Goal: Communication & Community: Connect with others

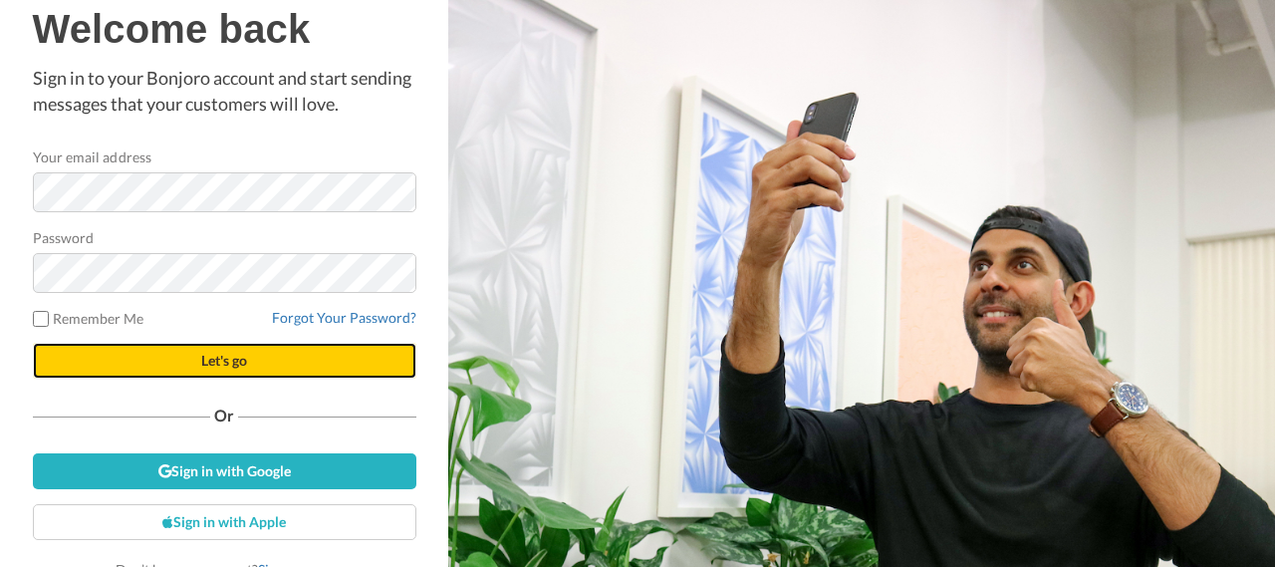
click at [167, 365] on button "Let's go" at bounding box center [224, 361] width 383 height 36
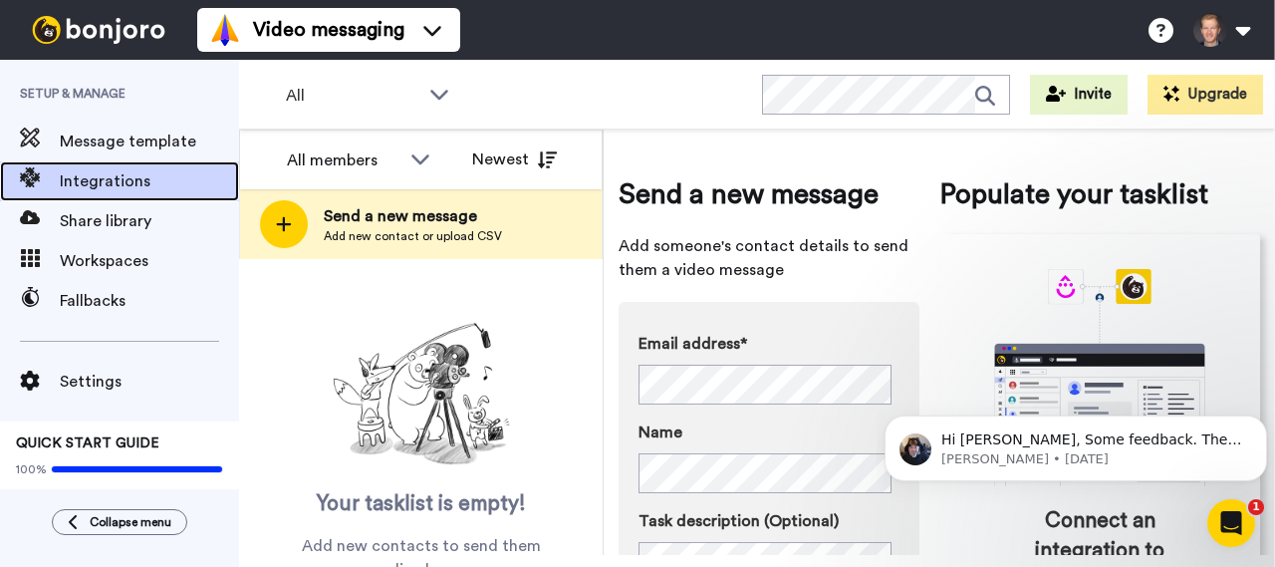
click at [123, 176] on span "Integrations" at bounding box center [149, 181] width 179 height 24
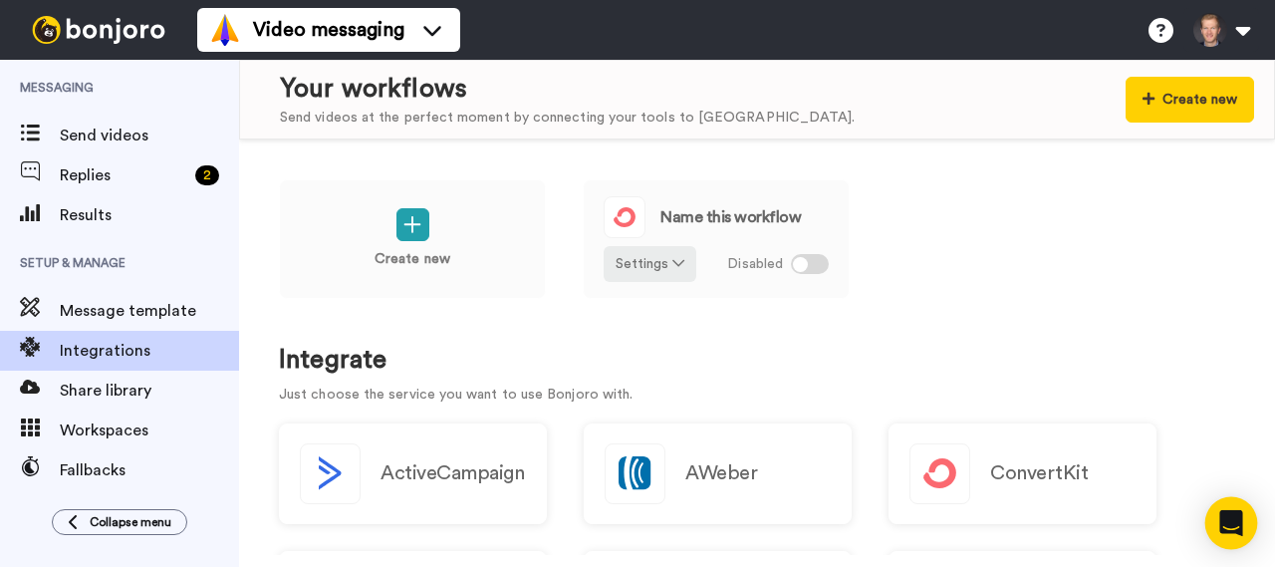
click at [1233, 517] on icon "Open Intercom Messenger" at bounding box center [1230, 523] width 23 height 26
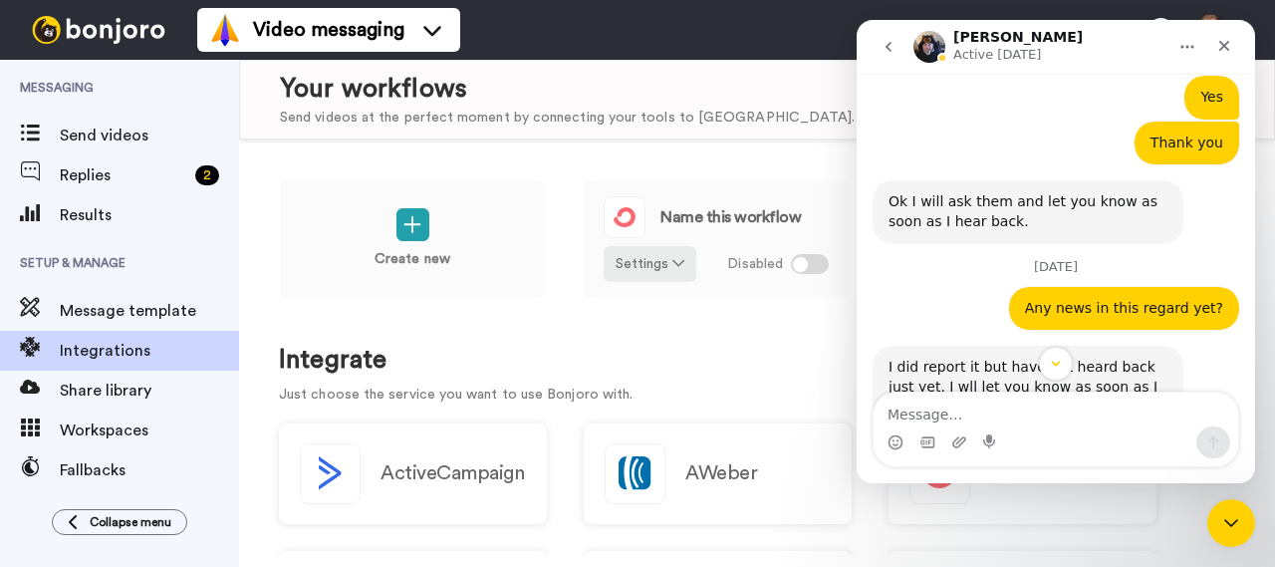
scroll to position [1784, 0]
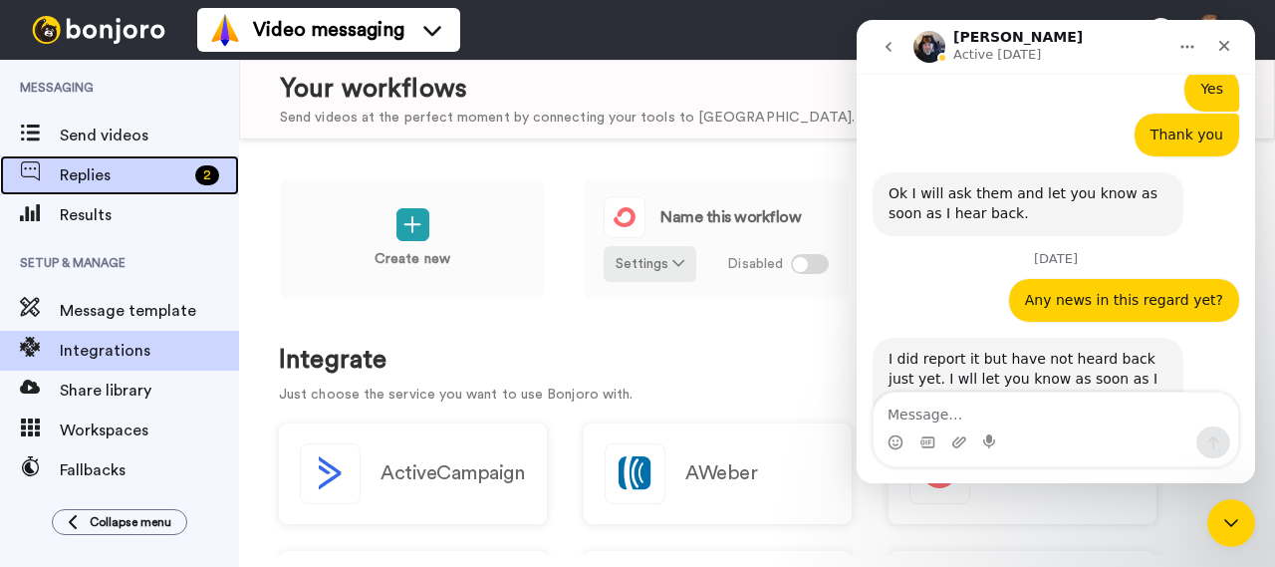
click at [108, 169] on span "Replies" at bounding box center [123, 175] width 127 height 24
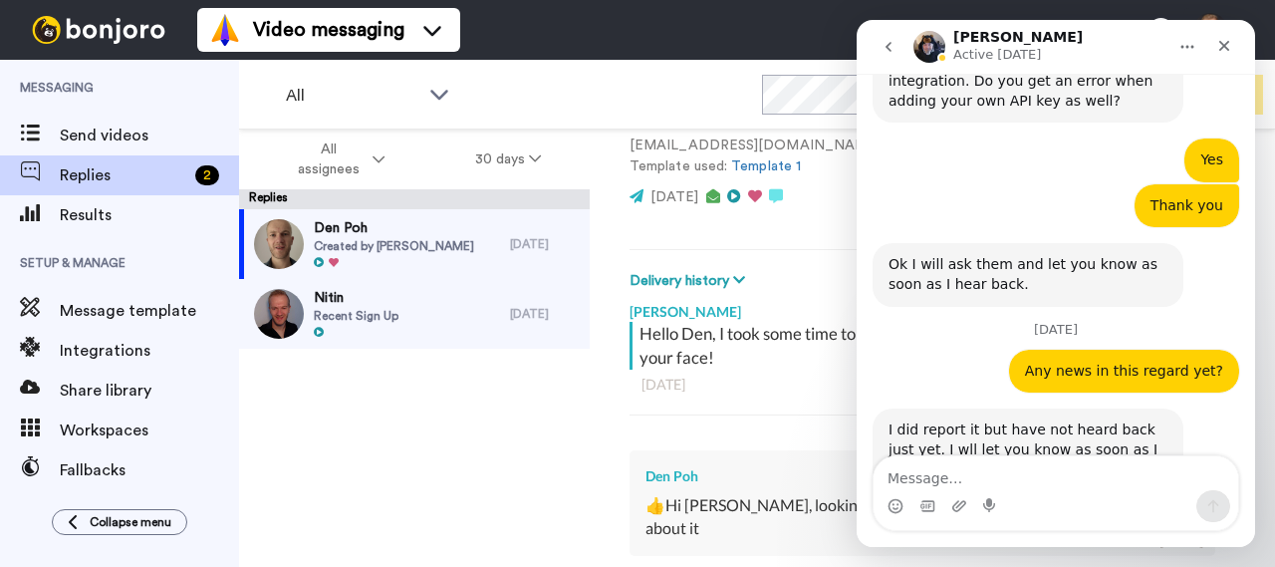
scroll to position [1721, 0]
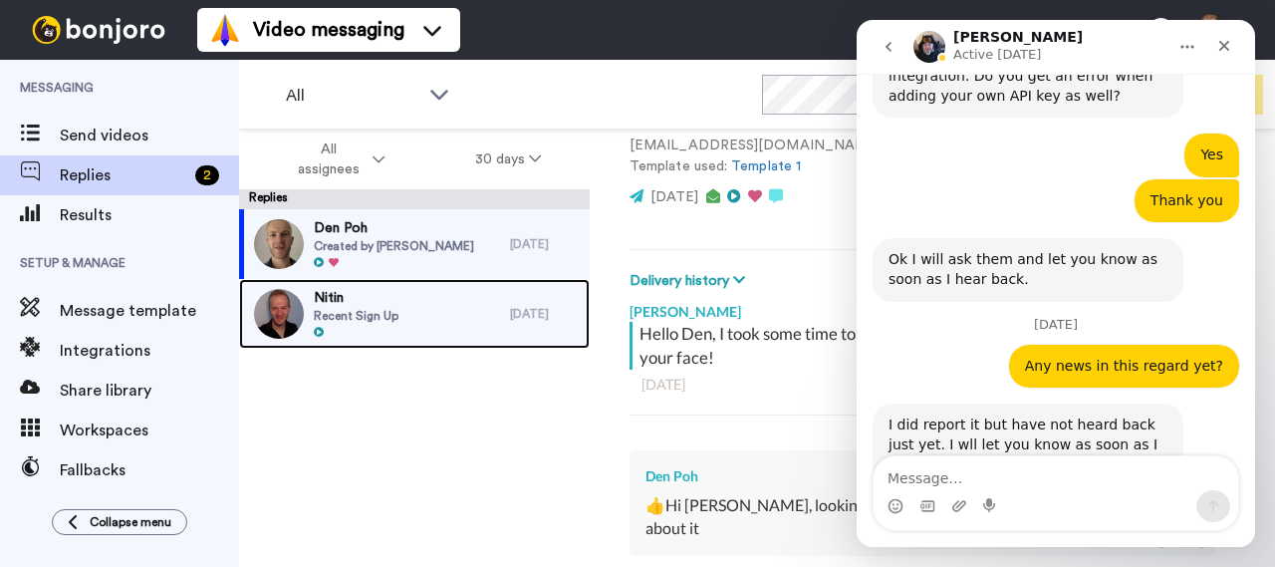
click at [386, 317] on span "Recent Sign Up" at bounding box center [356, 316] width 85 height 16
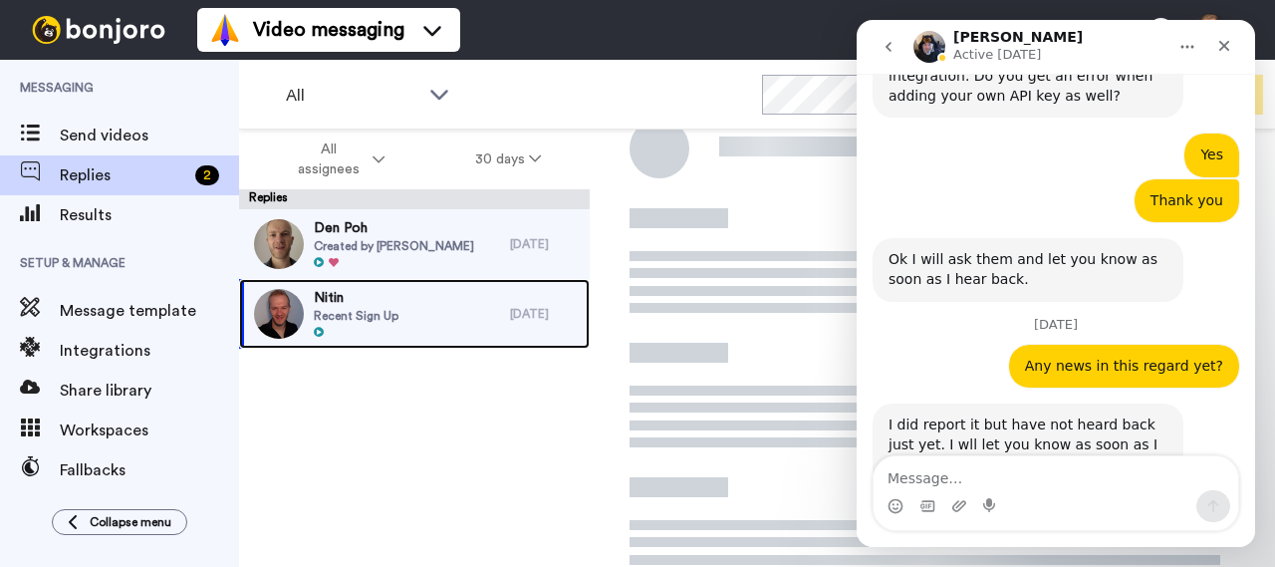
scroll to position [78, 0]
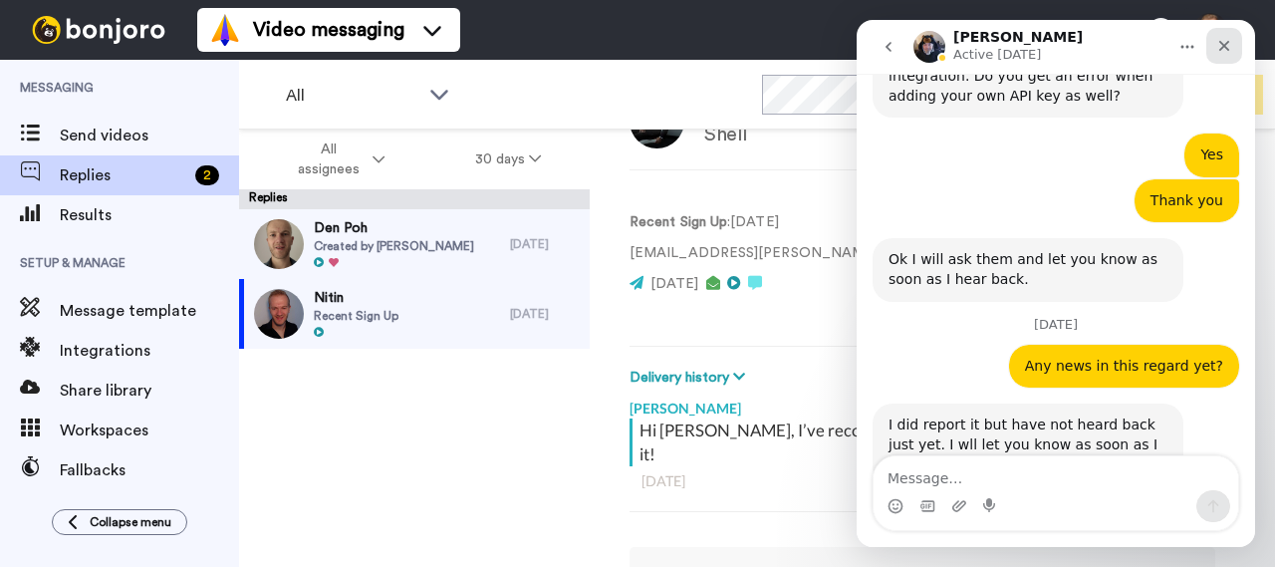
click at [1220, 47] on icon "Close" at bounding box center [1224, 46] width 16 height 16
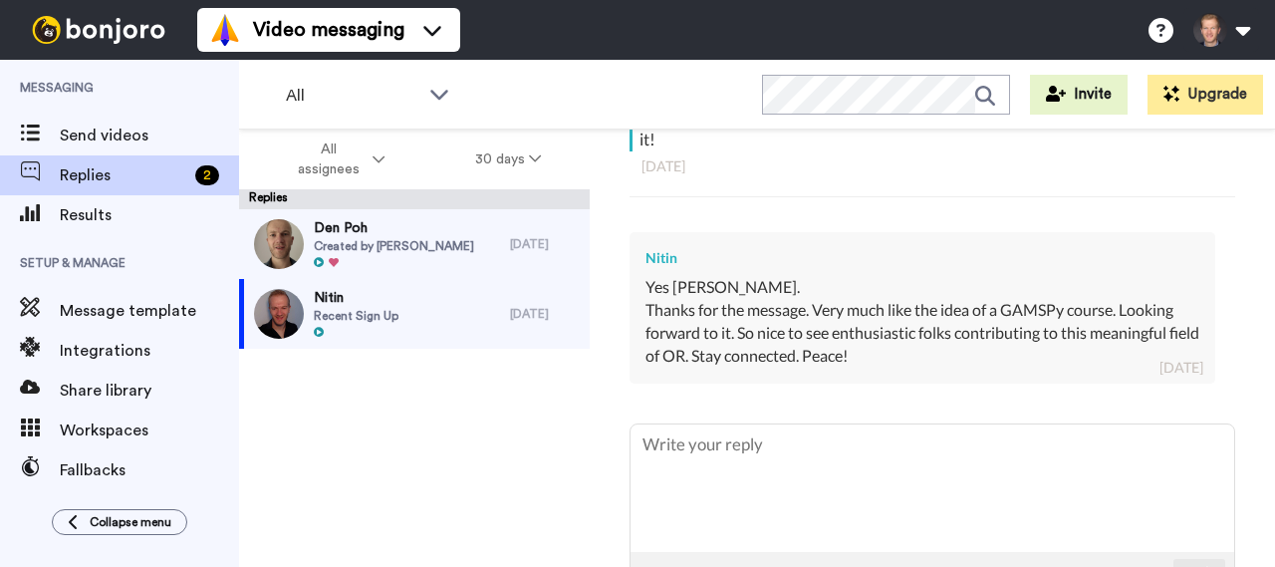
scroll to position [347, 0]
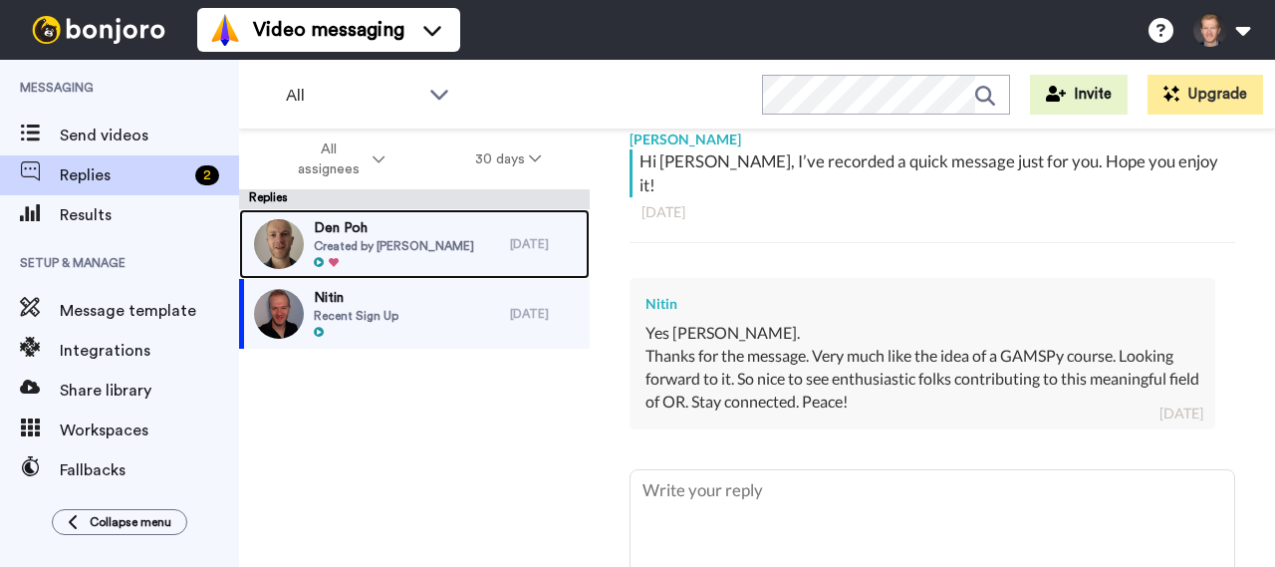
click at [349, 227] on span "Den Poh" at bounding box center [394, 228] width 160 height 20
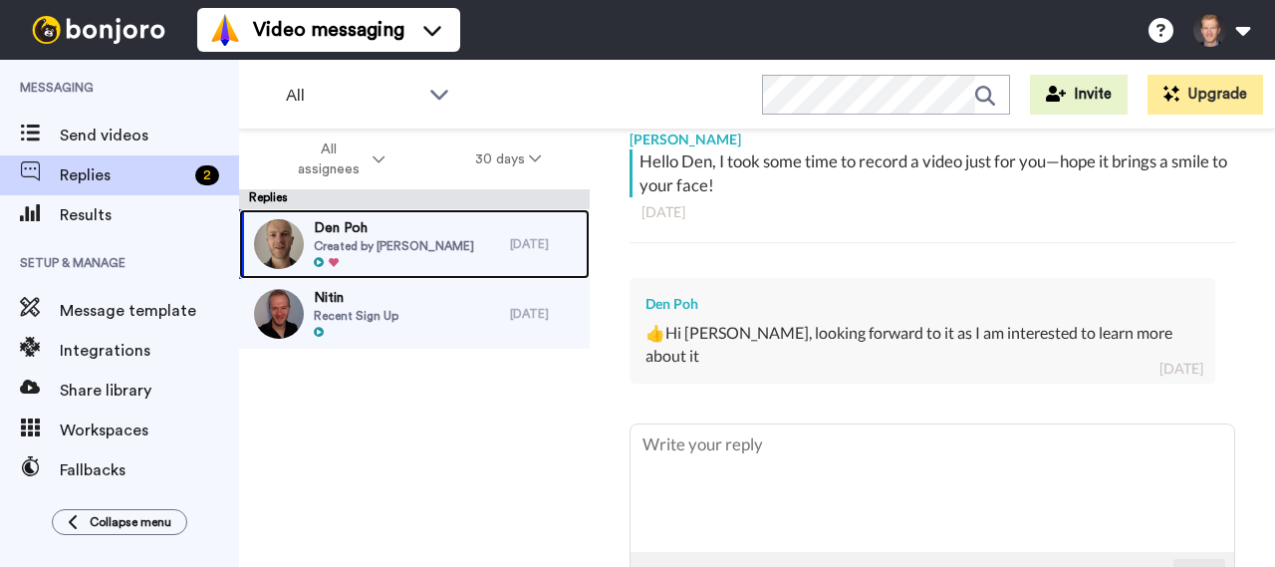
type textarea "x"
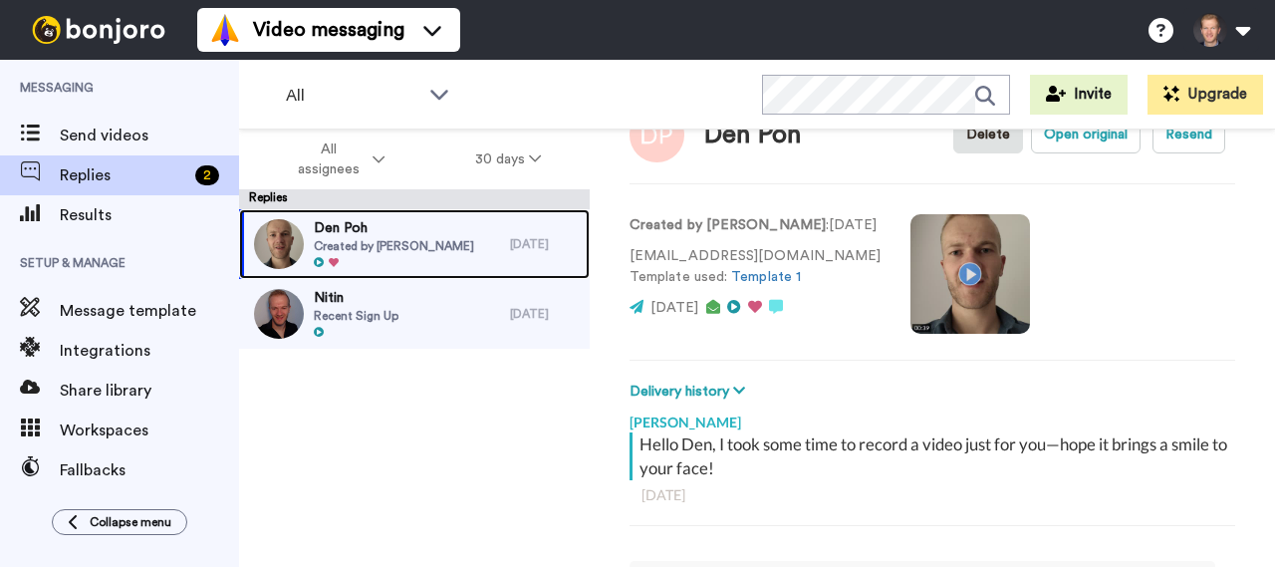
scroll to position [48, 0]
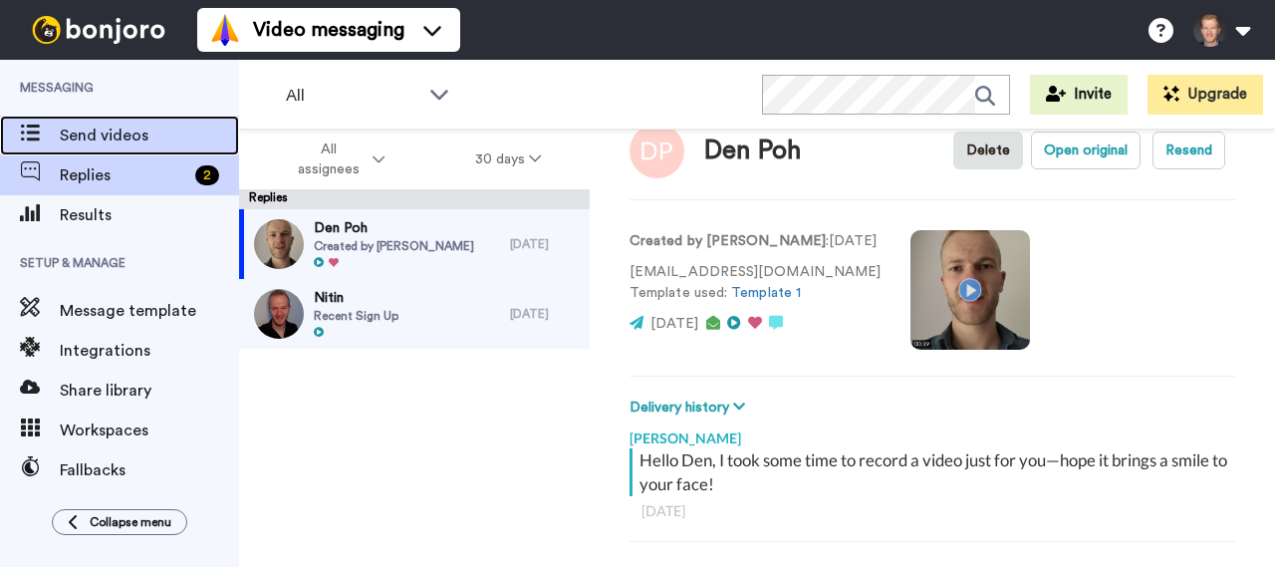
click at [103, 143] on span "Send videos" at bounding box center [149, 135] width 179 height 24
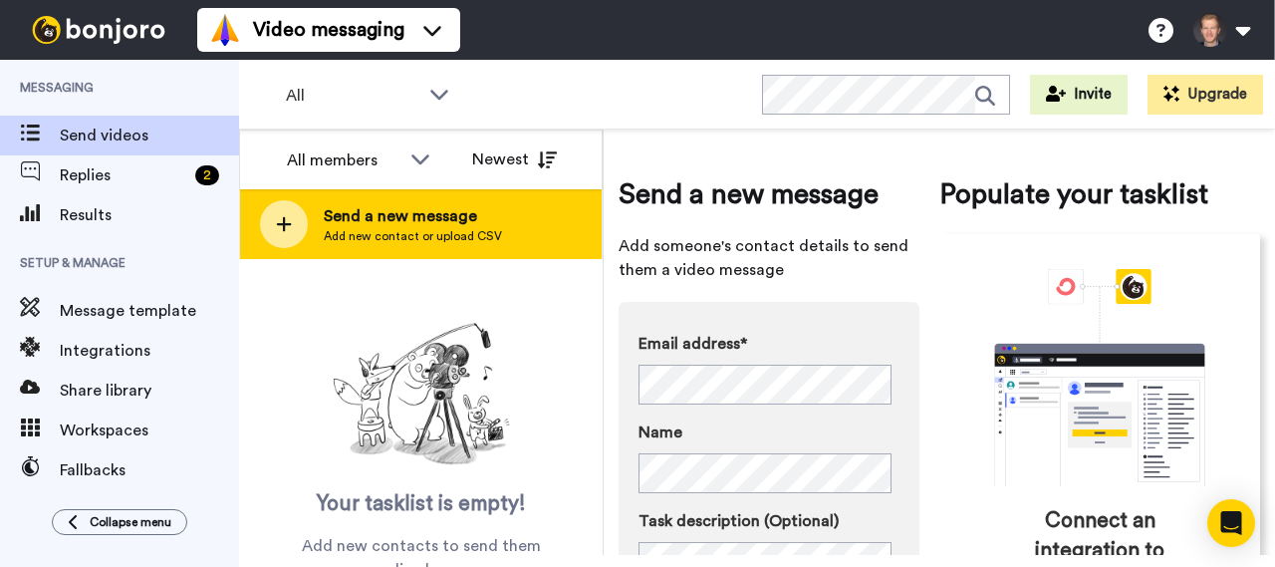
click at [355, 236] on span "Add new contact or upload CSV" at bounding box center [413, 236] width 178 height 16
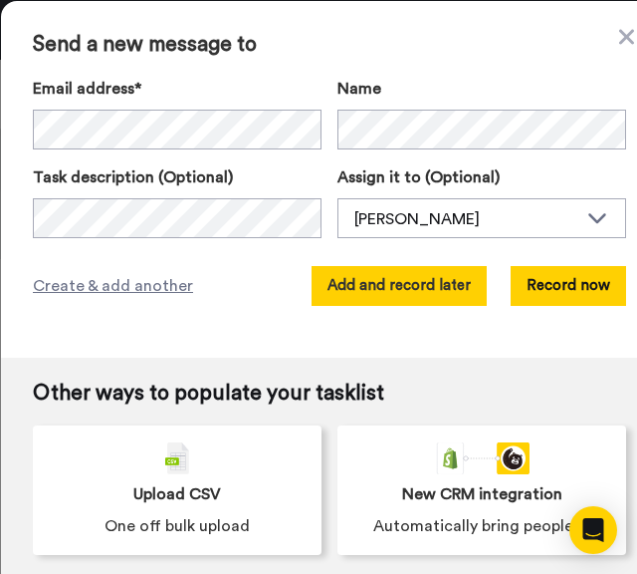
click at [402, 294] on button "Add and record later" at bounding box center [399, 286] width 175 height 40
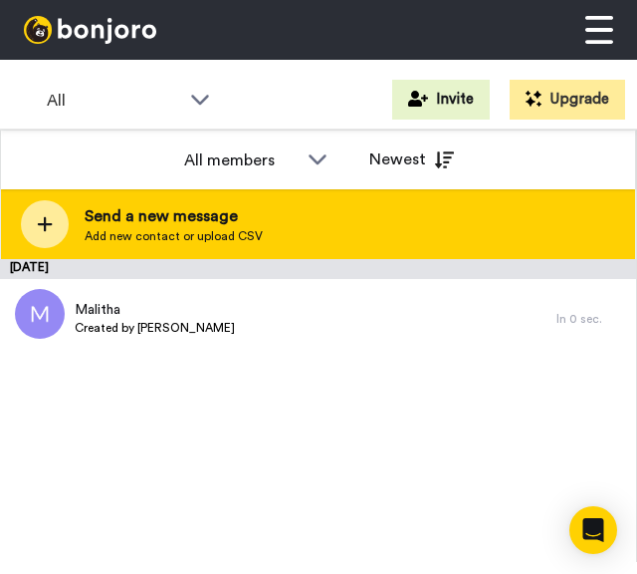
click at [136, 213] on span "Send a new message" at bounding box center [174, 216] width 178 height 24
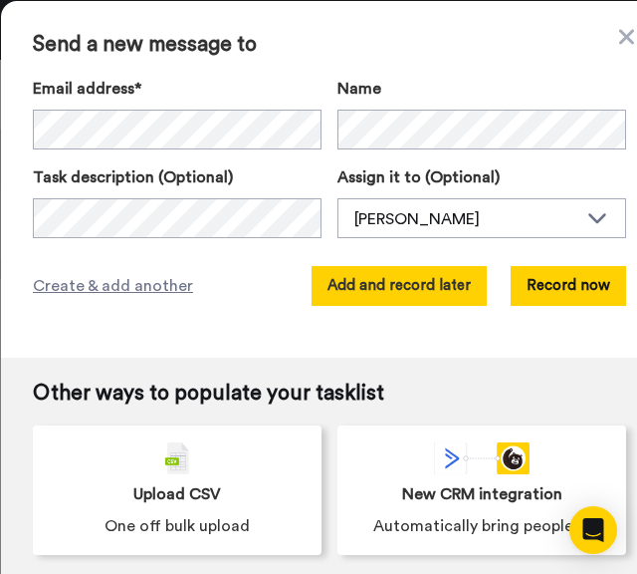
click at [412, 290] on button "Add and record later" at bounding box center [399, 286] width 175 height 40
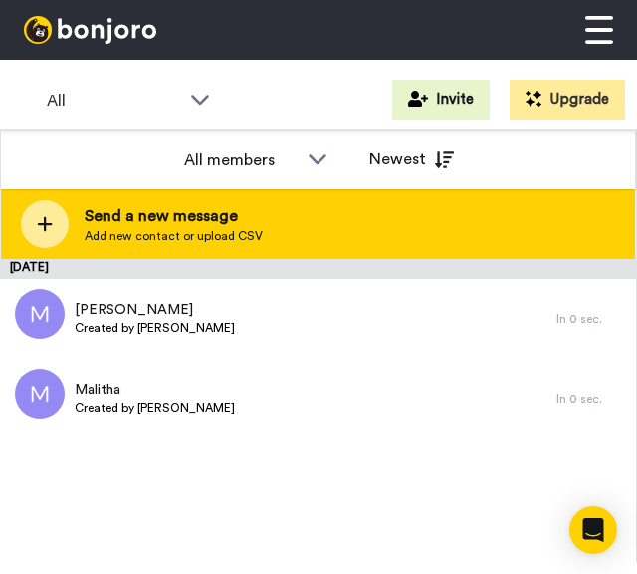
click at [182, 213] on span "Send a new message" at bounding box center [174, 216] width 178 height 24
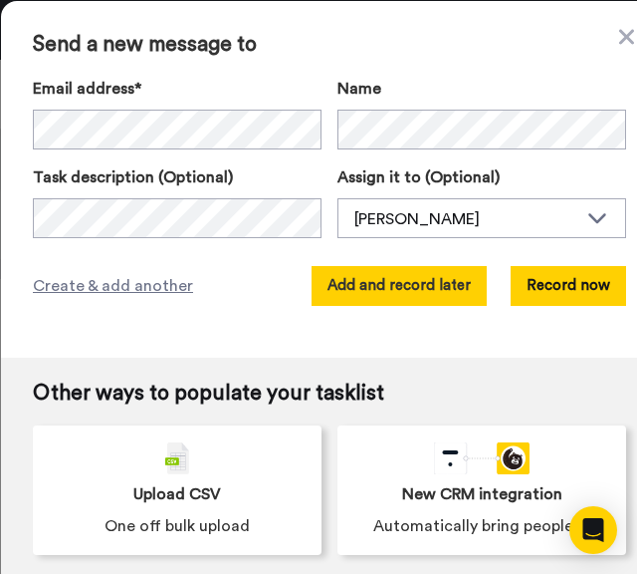
click at [445, 273] on button "Add and record later" at bounding box center [399, 286] width 175 height 40
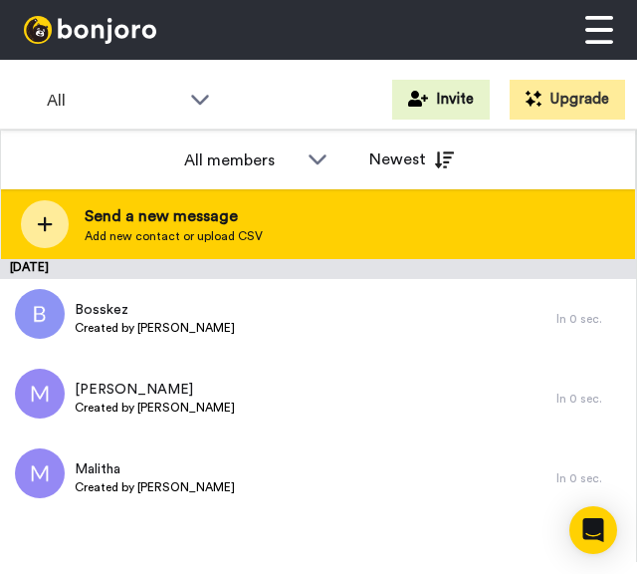
click at [165, 238] on span "Add new contact or upload CSV" at bounding box center [174, 236] width 178 height 16
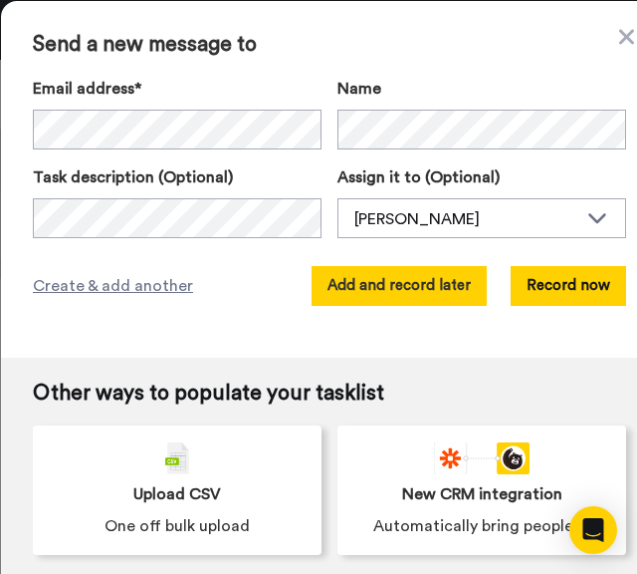
click at [433, 293] on button "Add and record later" at bounding box center [399, 286] width 175 height 40
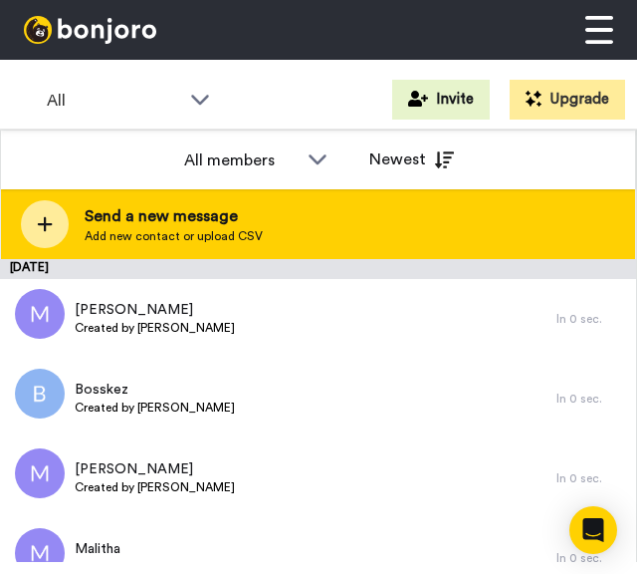
click at [160, 243] on span "Add new contact or upload CSV" at bounding box center [174, 236] width 178 height 16
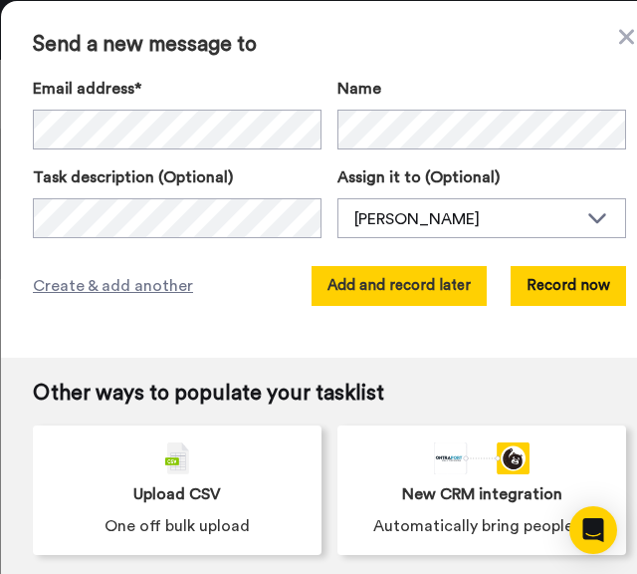
click at [343, 298] on button "Add and record later" at bounding box center [399, 286] width 175 height 40
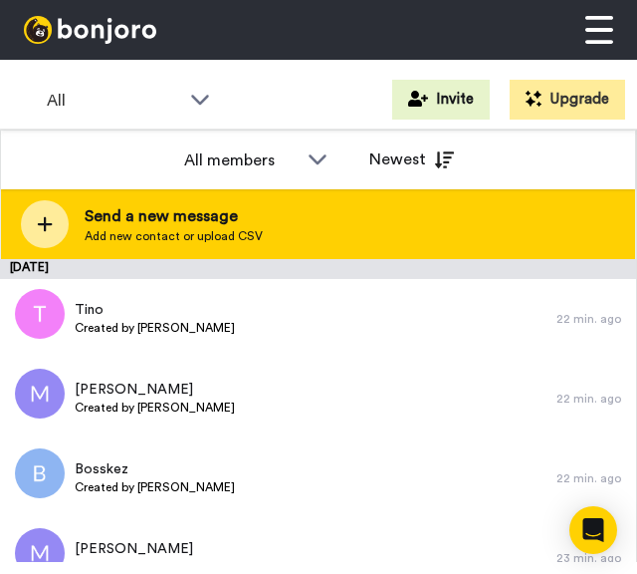
click at [52, 220] on div at bounding box center [45, 224] width 48 height 48
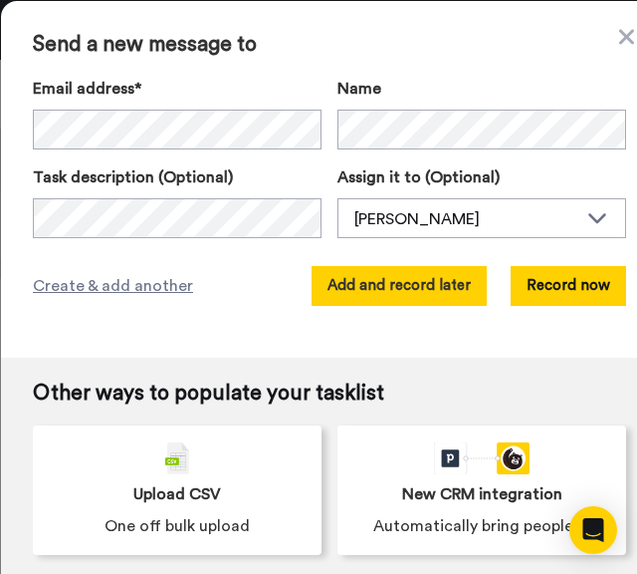
click at [408, 288] on button "Add and record later" at bounding box center [399, 286] width 175 height 40
